Goal: Transaction & Acquisition: Purchase product/service

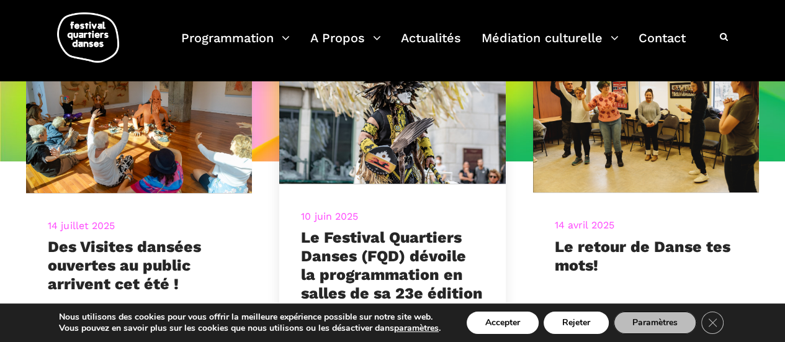
scroll to position [124, 0]
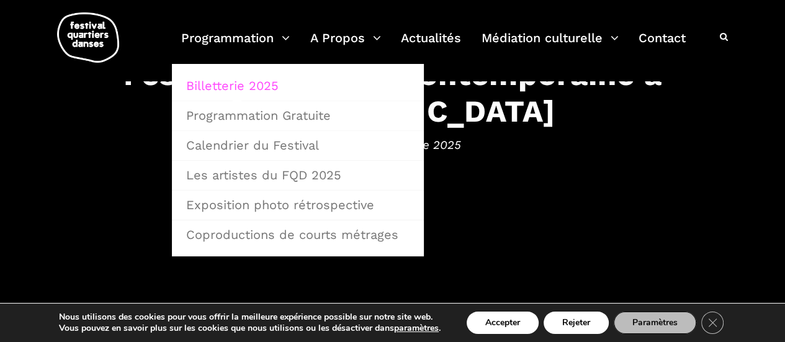
click at [240, 84] on link "Billetterie 2025" at bounding box center [298, 85] width 238 height 29
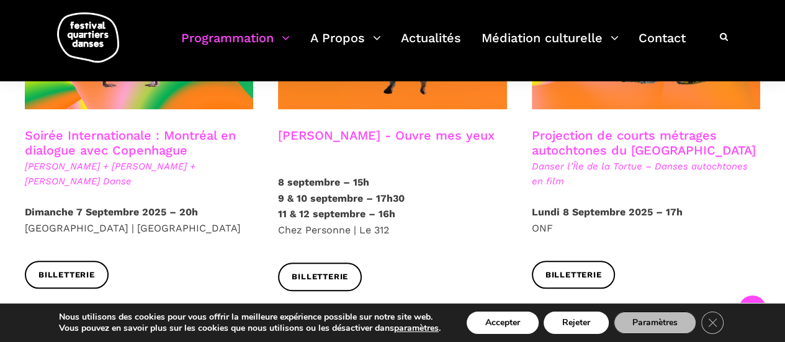
scroll to position [814, 0]
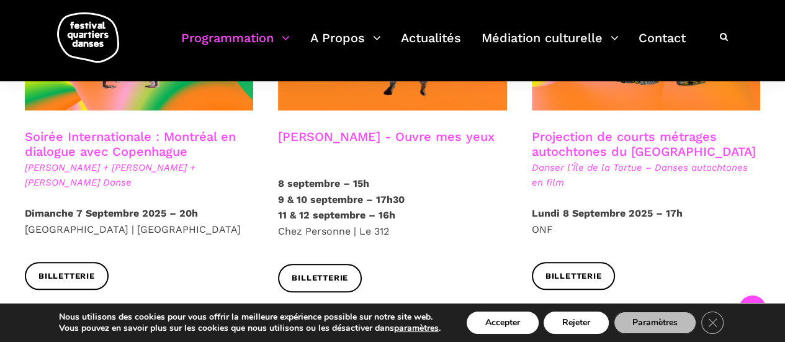
click at [459, 264] on div "Billetterie" at bounding box center [392, 287] width 253 height 47
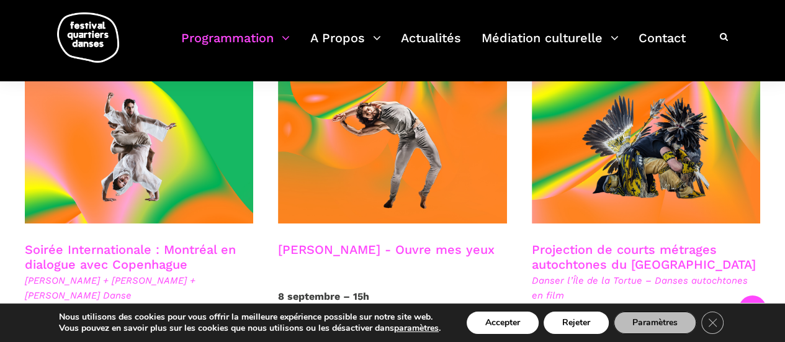
scroll to position [763, 0]
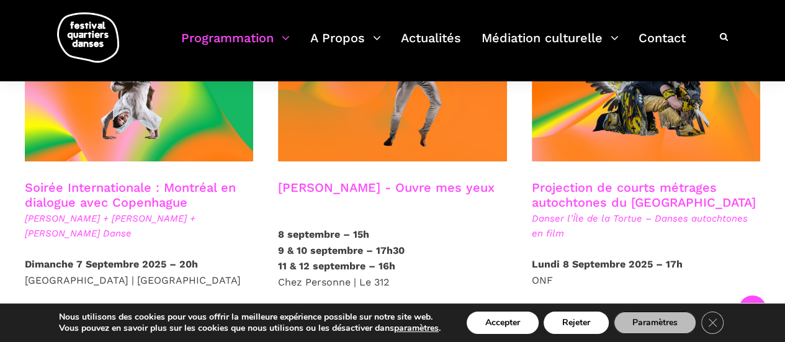
drag, startPoint x: 397, startPoint y: 162, endPoint x: 332, endPoint y: 164, distance: 64.6
drag, startPoint x: 332, startPoint y: 164, endPoint x: 316, endPoint y: 169, distance: 16.7
click at [316, 180] on h3 "Charles-Alexis Desgagnés - Ouvre mes yeux" at bounding box center [386, 195] width 217 height 31
click at [344, 180] on h3 "Charles-Alexis Desgagnés - Ouvre mes yeux" at bounding box center [386, 195] width 217 height 31
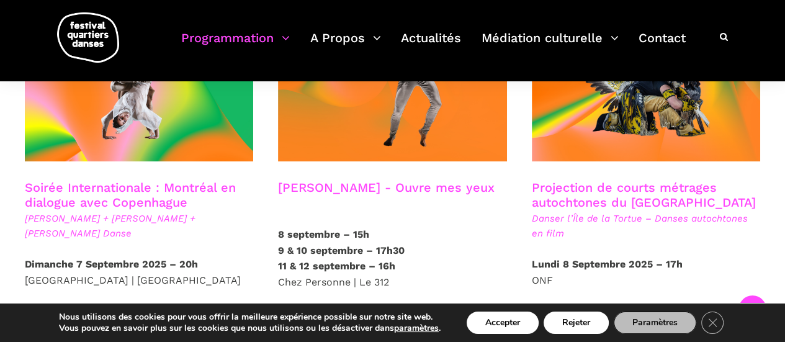
scroll to position [825, 0]
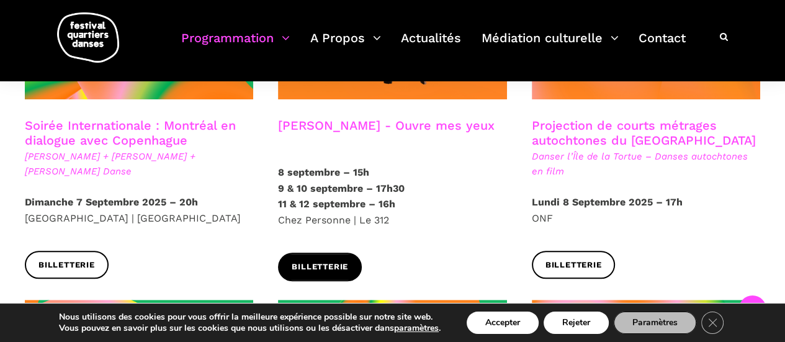
click at [338, 261] on span "Billetterie" at bounding box center [320, 267] width 56 height 13
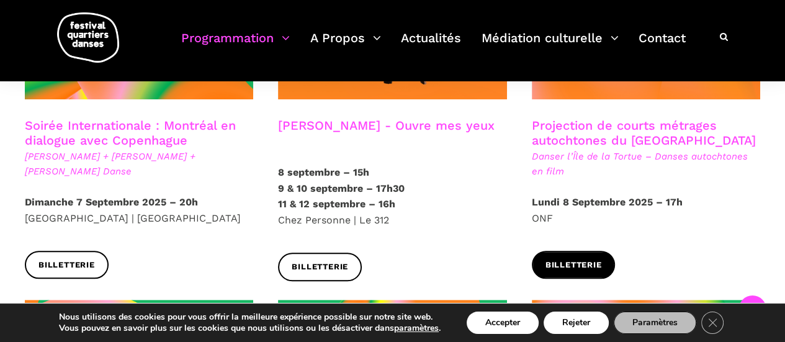
click at [536, 251] on link "Billetterie" at bounding box center [574, 265] width 84 height 28
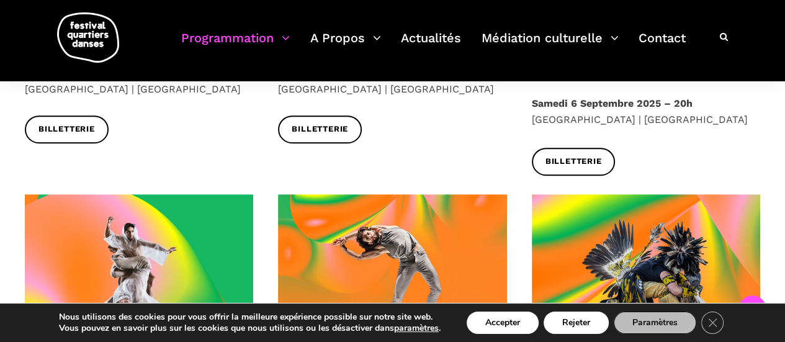
scroll to position [701, 0]
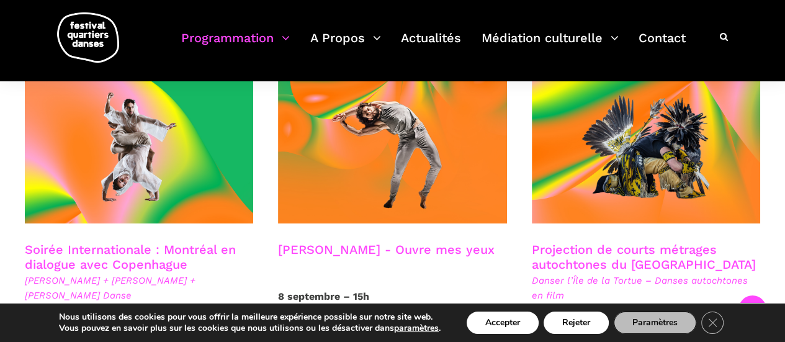
drag, startPoint x: 623, startPoint y: 218, endPoint x: 660, endPoint y: 233, distance: 39.8
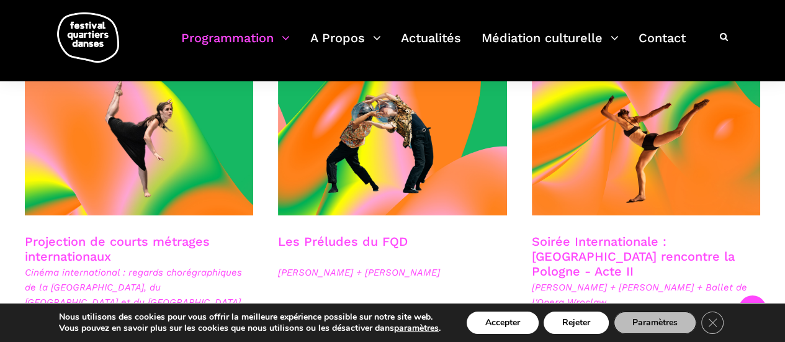
scroll to position [1125, 0]
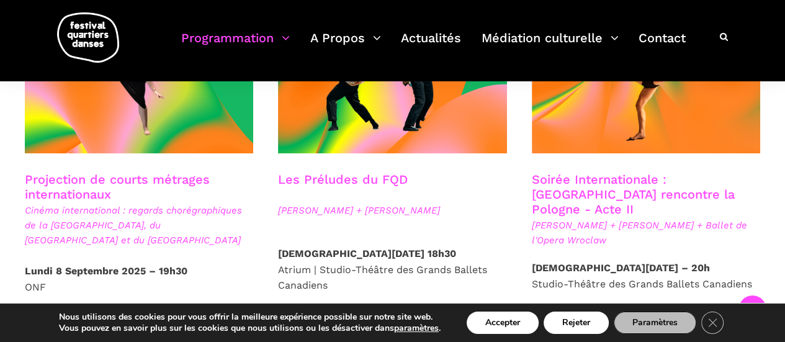
click at [89, 172] on h3 "Projection de courts métrages internationaux" at bounding box center [139, 187] width 228 height 31
click at [76, 320] on link "Billetterie" at bounding box center [67, 334] width 84 height 28
click at [102, 172] on h3 "Projection de courts métrages internationaux" at bounding box center [139, 187] width 228 height 31
click at [76, 328] on span "Billetterie" at bounding box center [66, 334] width 56 height 13
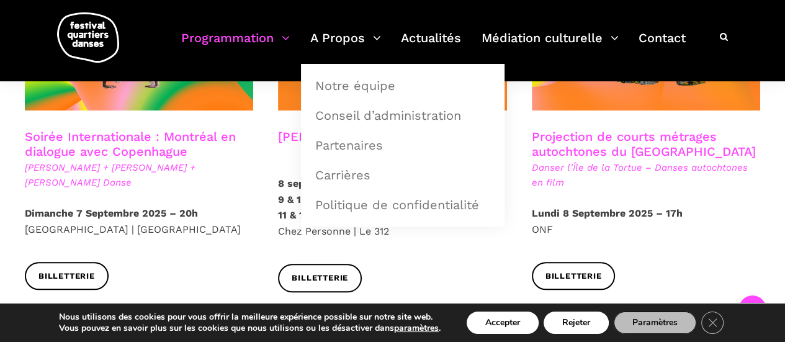
scroll to position [752, 0]
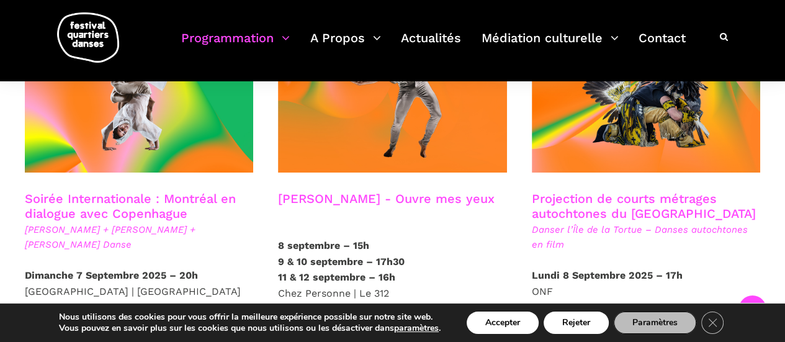
click at [642, 191] on h3 "Projection de courts métrages autochtones du Québec" at bounding box center [646, 206] width 228 height 31
click at [683, 191] on h3 "Projection de courts métrages autochtones du Québec" at bounding box center [646, 206] width 228 height 31
click at [636, 191] on h3 "Projection de courts métrages autochtones du Québec" at bounding box center [646, 206] width 228 height 31
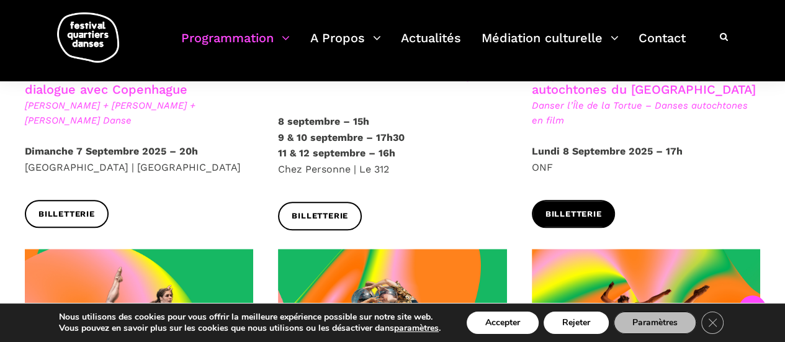
click at [601, 208] on span "Billetterie" at bounding box center [574, 214] width 56 height 13
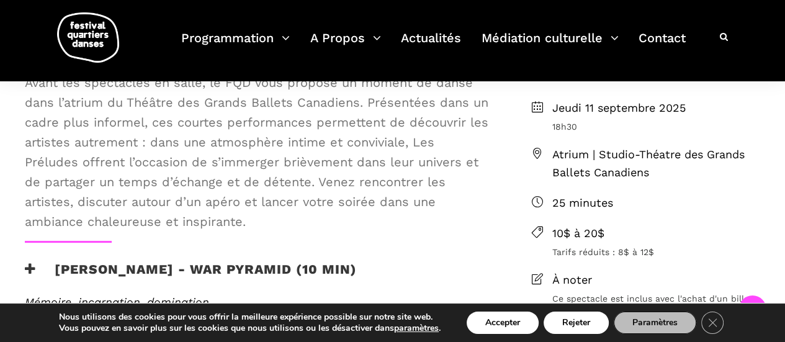
scroll to position [497, 0]
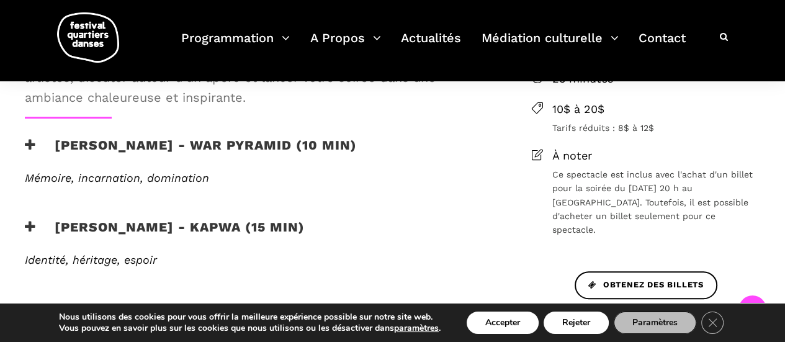
click at [32, 148] on icon at bounding box center [30, 144] width 11 height 13
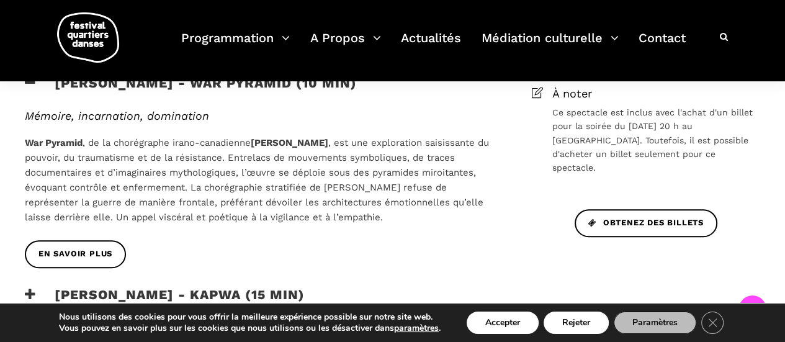
scroll to position [621, 0]
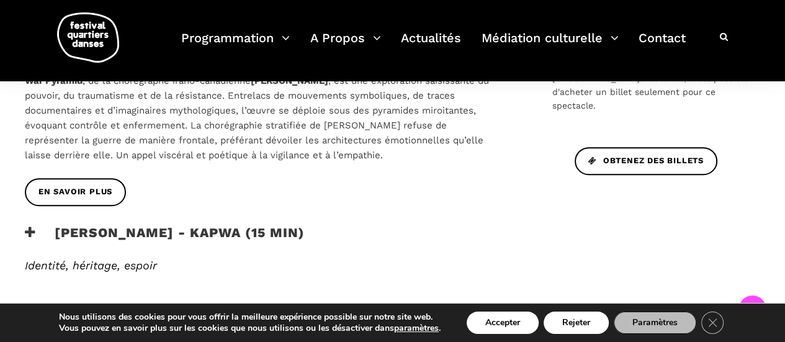
click at [65, 230] on h3 "Janelle Hacault - Kapwa (15 min)" at bounding box center [165, 240] width 280 height 31
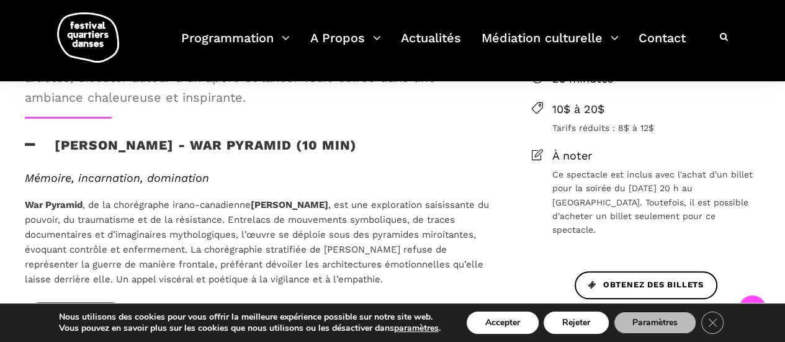
scroll to position [559, 0]
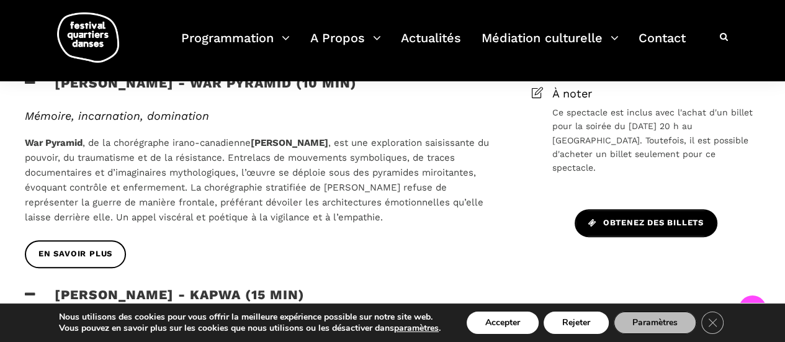
click at [635, 217] on span "Obtenez des billets" at bounding box center [645, 223] width 115 height 13
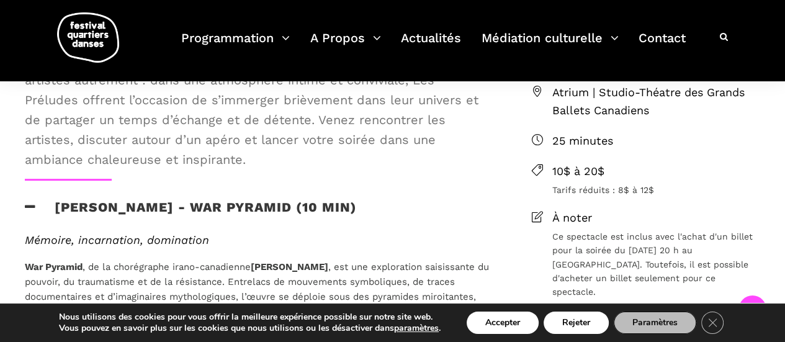
scroll to position [372, 0]
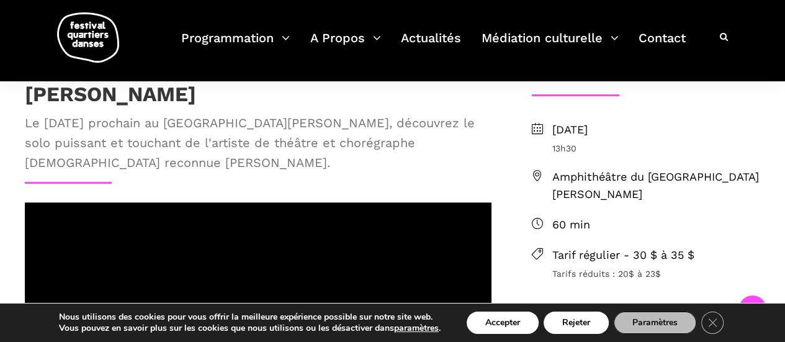
scroll to position [434, 0]
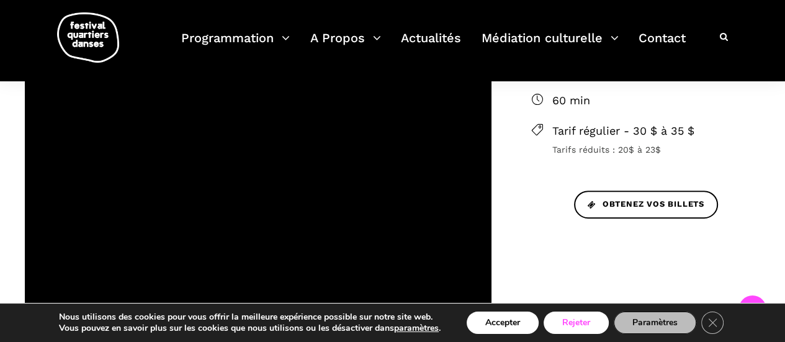
click at [562, 317] on button "Rejeter" at bounding box center [576, 323] width 65 height 22
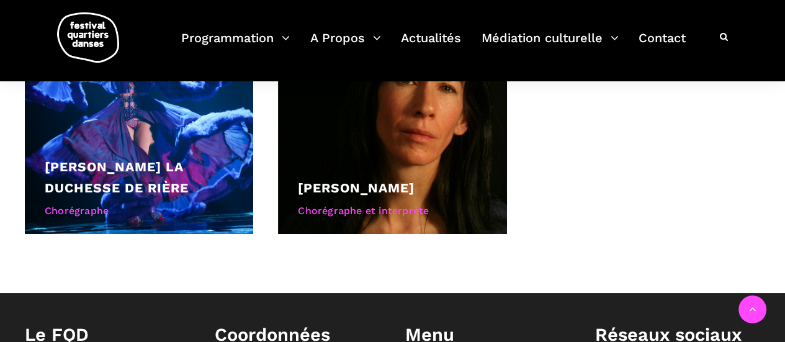
scroll to position [1427, 0]
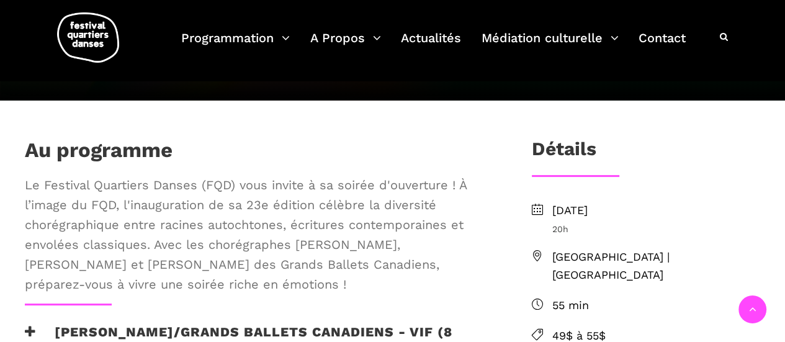
scroll to position [372, 0]
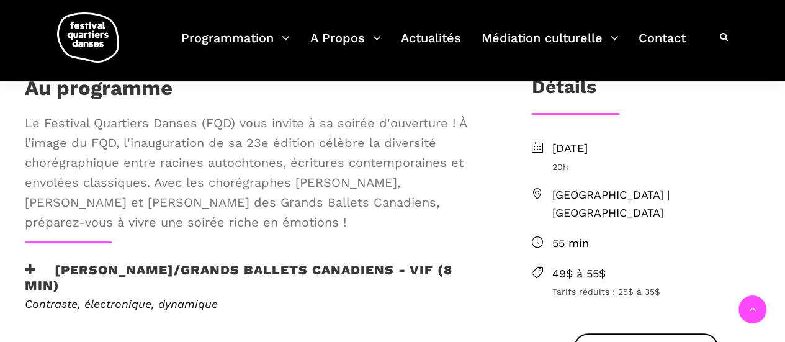
click at [135, 267] on h3 "[PERSON_NAME]/Grands Ballets Canadiens - Vif (8 min)" at bounding box center [258, 277] width 467 height 31
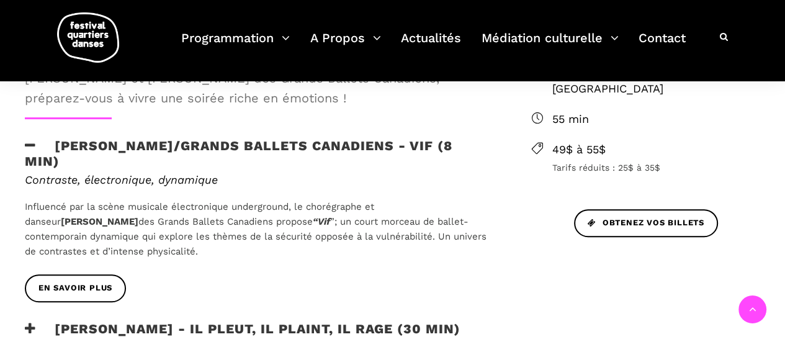
scroll to position [559, 0]
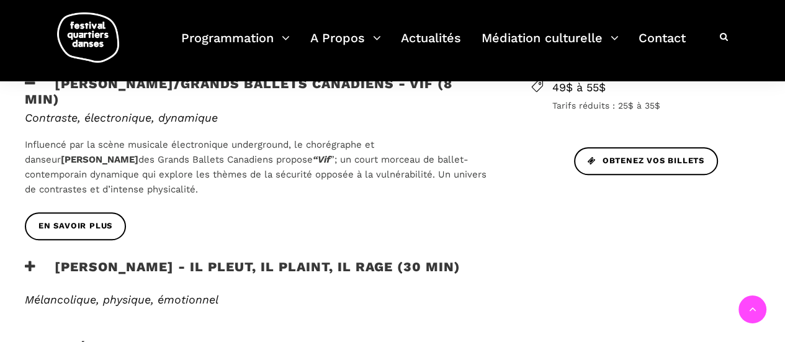
click at [243, 259] on h3 "[PERSON_NAME] - Il pleut, il plaint, il rage (30 min)" at bounding box center [243, 274] width 436 height 31
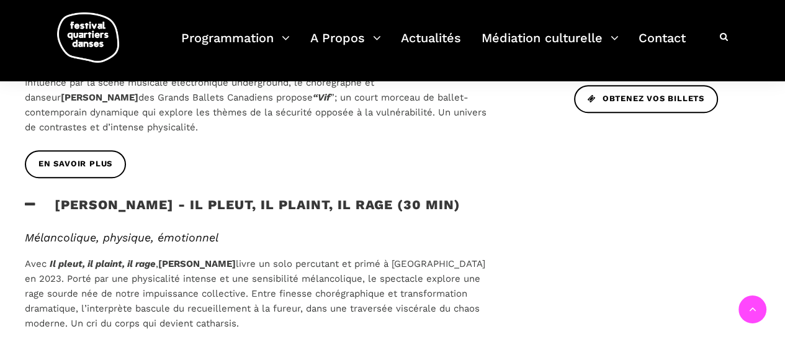
scroll to position [807, 0]
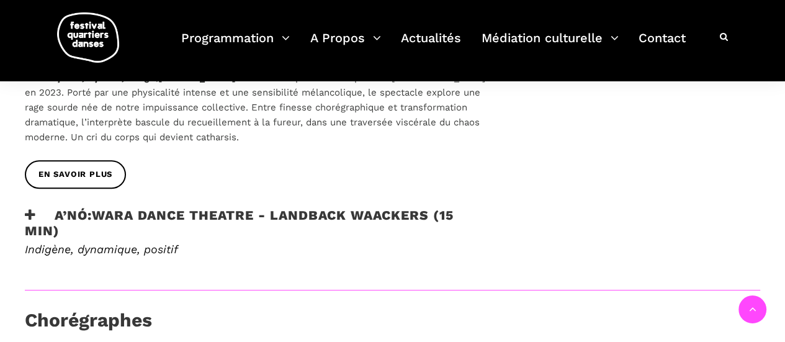
click at [152, 215] on h3 "A’nó:wara Dance Theatre - Landback Waackers (15 min)" at bounding box center [258, 222] width 467 height 31
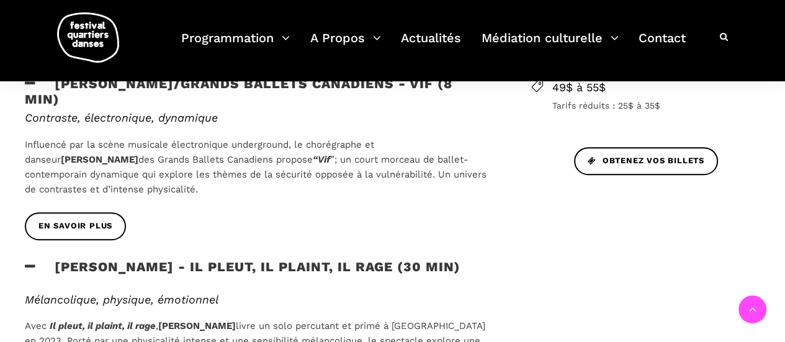
scroll to position [497, 0]
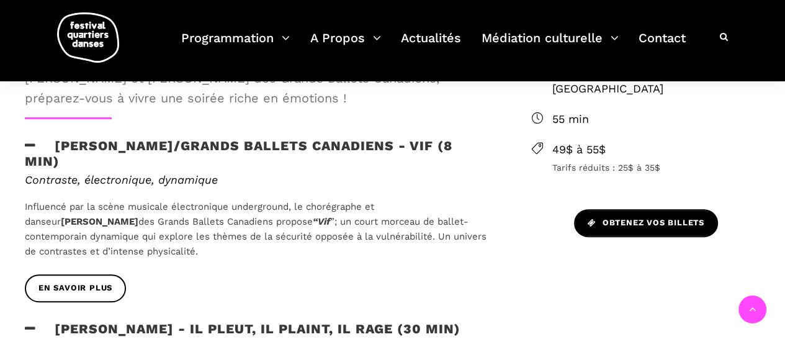
click at [633, 217] on span "Obtenez vos billets" at bounding box center [646, 223] width 117 height 13
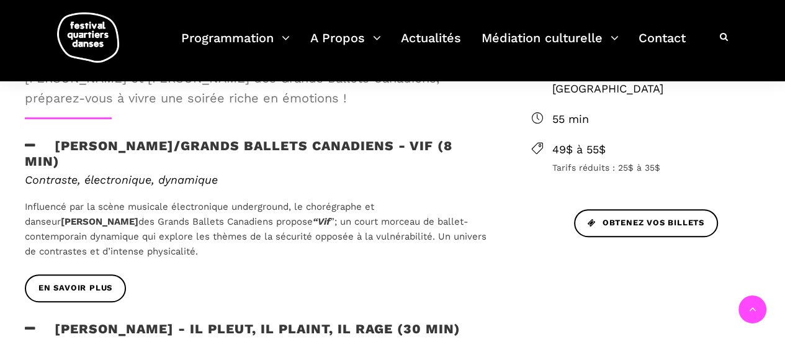
scroll to position [186, 0]
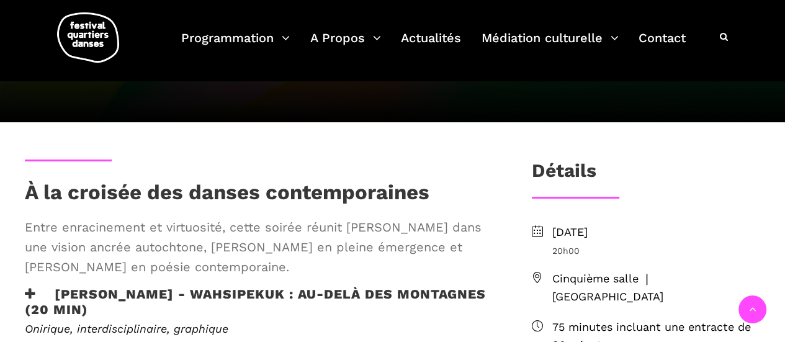
scroll to position [310, 0]
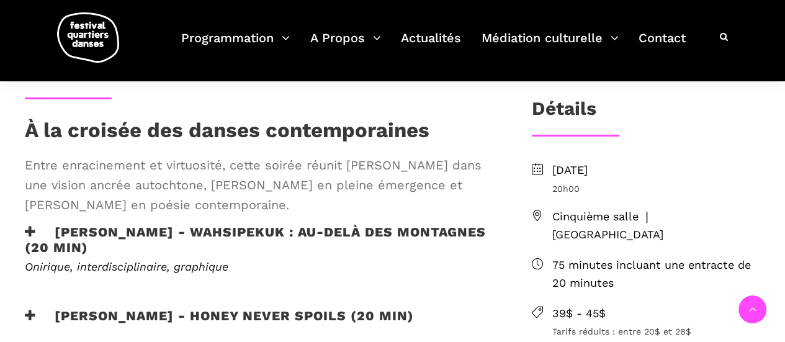
click at [94, 229] on h3 "[PERSON_NAME] - WAHSIPEKUK : Au-delà des montagnes (20 min)" at bounding box center [258, 239] width 467 height 31
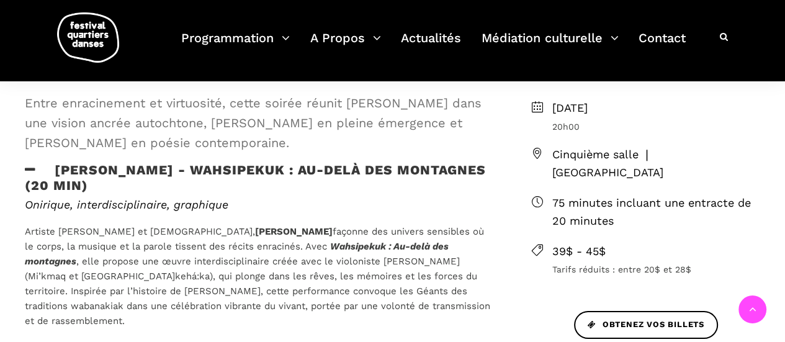
scroll to position [497, 0]
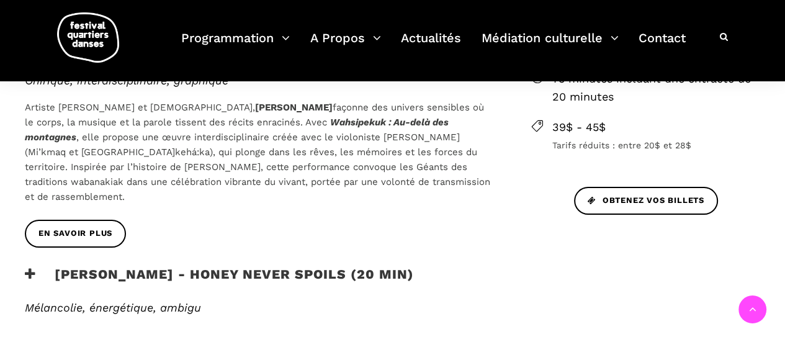
click at [180, 266] on h3 "[PERSON_NAME] - Honey Never Spoils (20 min)" at bounding box center [219, 281] width 389 height 31
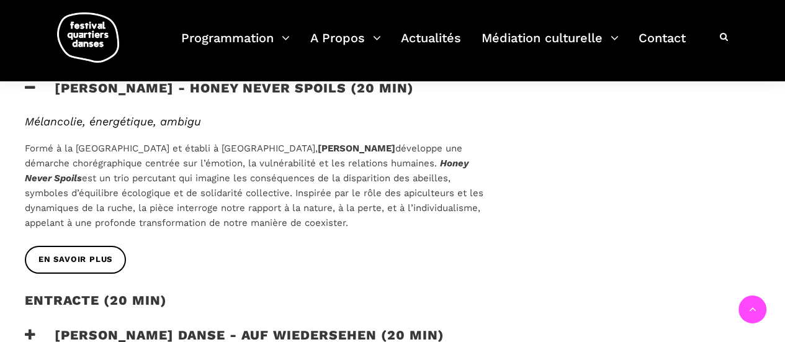
scroll to position [807, 0]
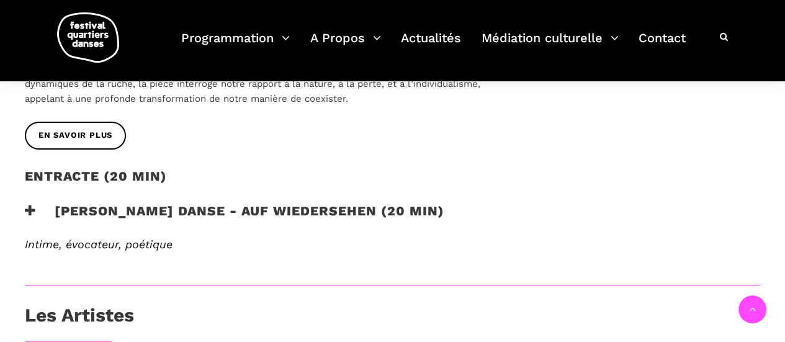
click at [354, 203] on h3 "[PERSON_NAME] Danse - Auf Wiedersehen (20 min)" at bounding box center [235, 218] width 420 height 31
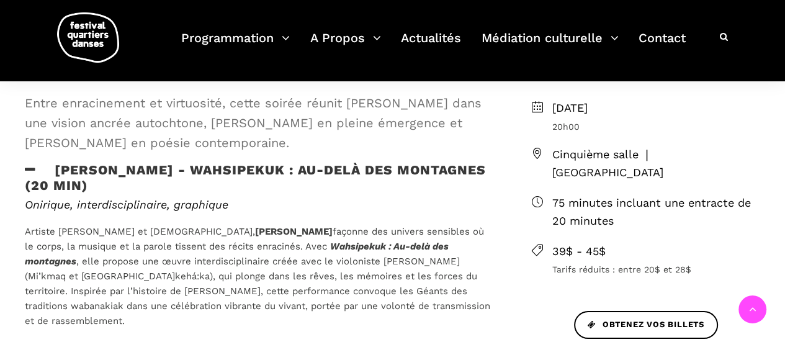
scroll to position [310, 0]
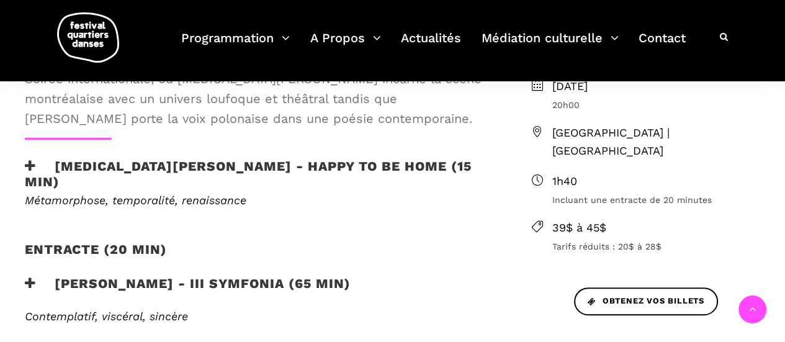
scroll to position [372, 0]
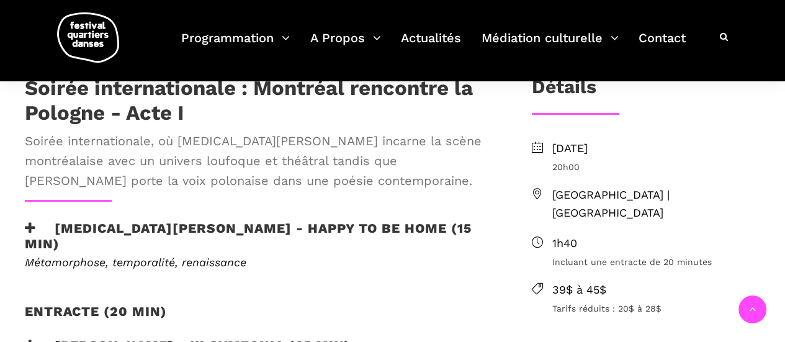
click at [153, 220] on h3 "Kyra Jean Green - Happy to be home (15 min)" at bounding box center [258, 235] width 467 height 31
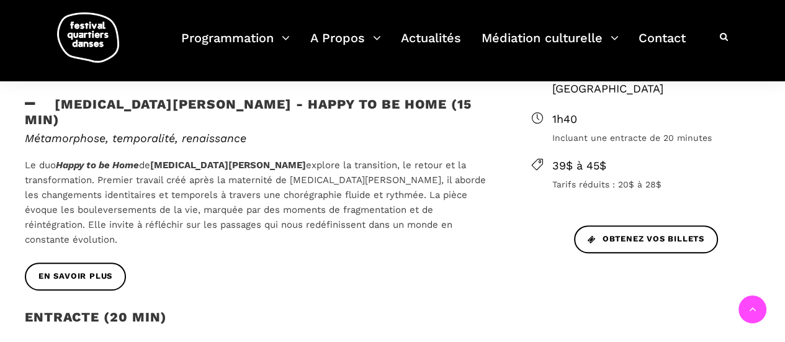
scroll to position [559, 0]
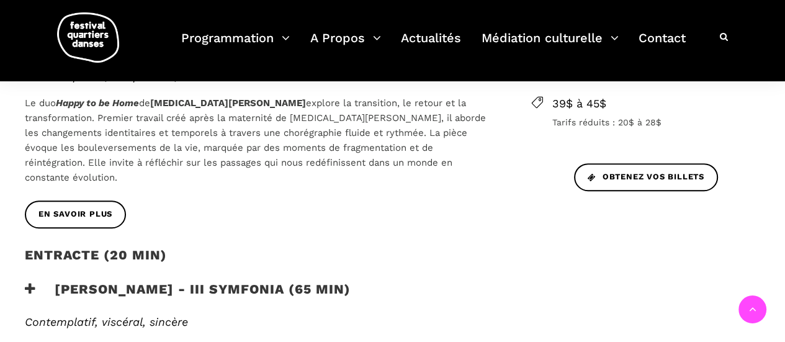
click at [164, 281] on h3 "Janusz Orlik - III Symfonia (65 min)" at bounding box center [188, 296] width 326 height 31
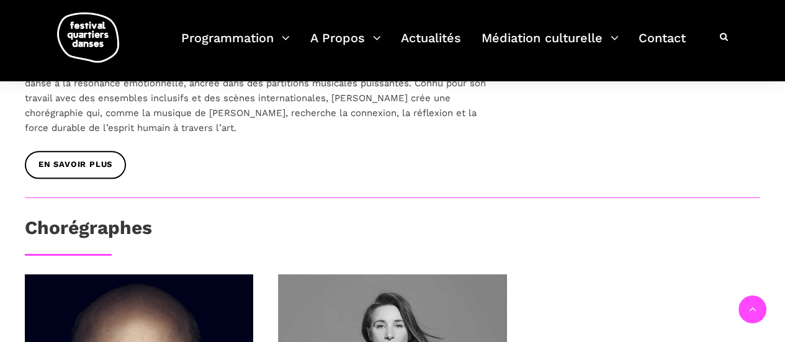
scroll to position [993, 0]
